Goal: Entertainment & Leisure: Consume media (video, audio)

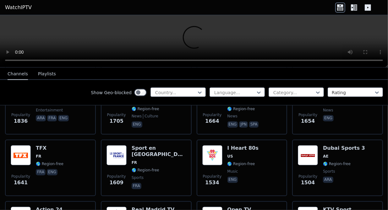
scroll to position [571, 0]
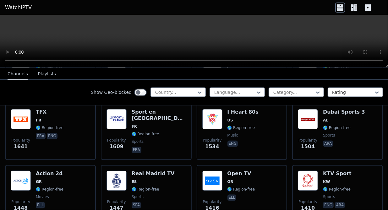
click at [94, 177] on div "Popularity 1448 Action 24 GR 🌎 Region-free movies ell" at bounding box center [50, 193] width 91 height 57
click at [101, 149] on div "Popularity 1609 Sport en [GEOGRAPHIC_DATA] FR 🌎 Region-free sports fra" at bounding box center [146, 132] width 91 height 57
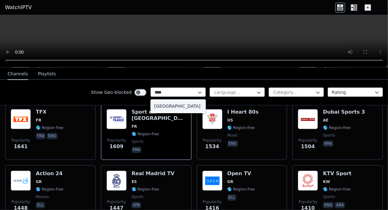
type input "*****"
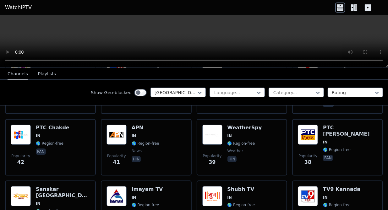
scroll to position [1135, 0]
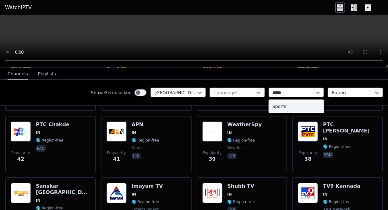
type input "******"
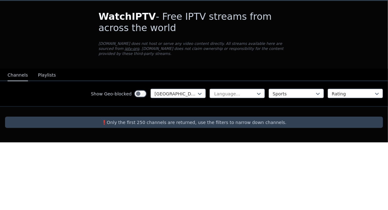
click at [349, 175] on div at bounding box center [194, 180] width 388 height 10
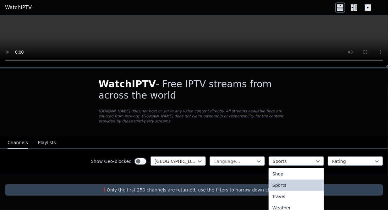
scroll to position [264, 0]
click at [308, 178] on div "Sports" at bounding box center [296, 183] width 55 height 11
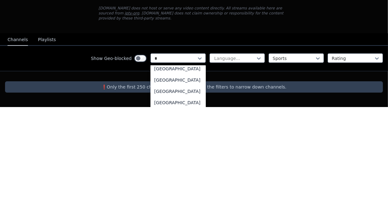
scroll to position [308, 0]
type input "**"
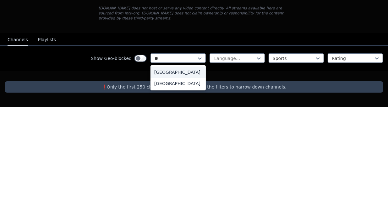
scroll to position [0, 0]
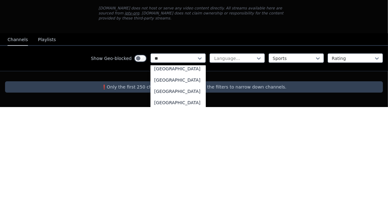
scroll to position [13, 0]
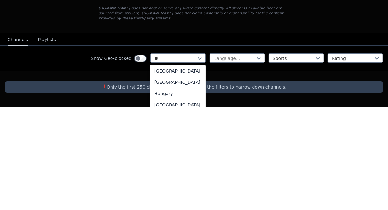
type input "***"
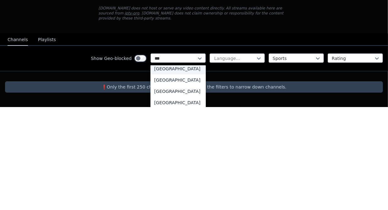
scroll to position [0, 0]
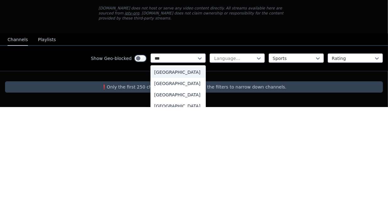
click at [181, 192] on div "[GEOGRAPHIC_DATA]" at bounding box center [178, 197] width 55 height 11
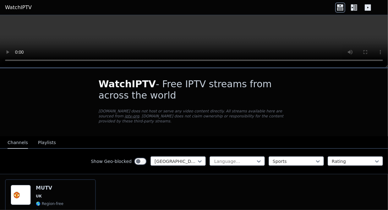
click at [71, 193] on div "Popularity 6310 MUTV [GEOGRAPHIC_DATA] 🌎 Region-free sports eng" at bounding box center [51, 207] width 80 height 45
click at [73, 202] on div "Popularity 6310 MUTV [GEOGRAPHIC_DATA] 🌎 Region-free sports eng" at bounding box center [51, 207] width 80 height 45
click at [88, 197] on div "Popularity 6310 MUTV [GEOGRAPHIC_DATA] 🌎 Region-free sports eng" at bounding box center [51, 207] width 80 height 45
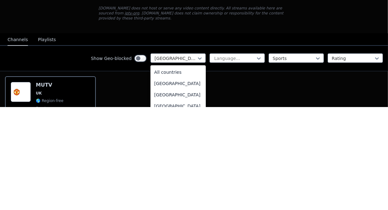
click at [193, 170] on div "All countries" at bounding box center [178, 175] width 55 height 11
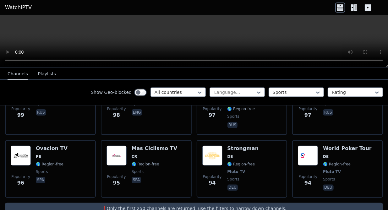
scroll to position [1725, 0]
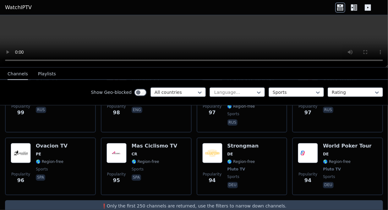
click at [259, 203] on p "❗️Only the first 250 channels are returned, use the filters to narrow down chan…" at bounding box center [194, 206] width 373 height 6
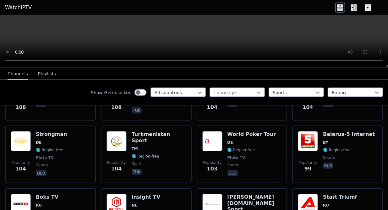
scroll to position [1606, 0]
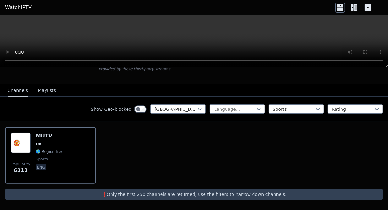
scroll to position [47, 0]
